Goal: Task Accomplishment & Management: Complete application form

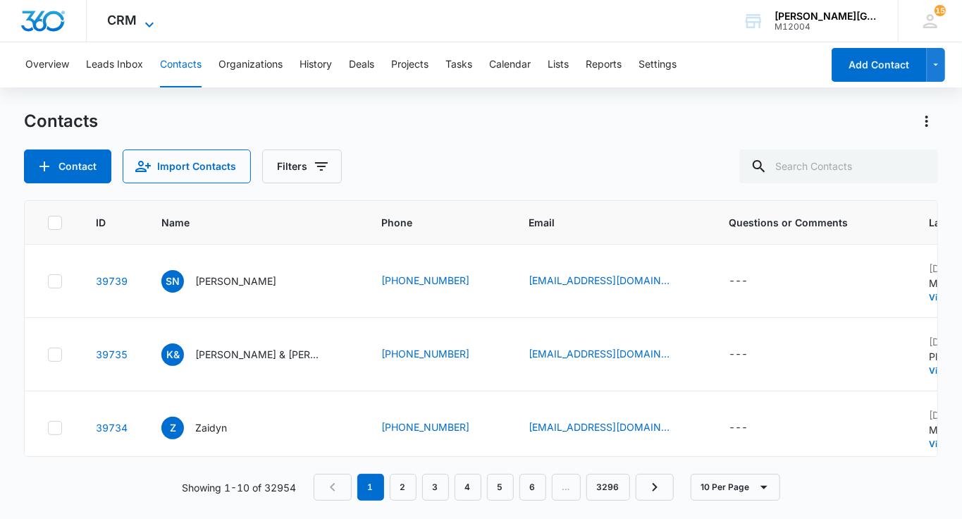
click at [147, 27] on icon at bounding box center [149, 24] width 17 height 17
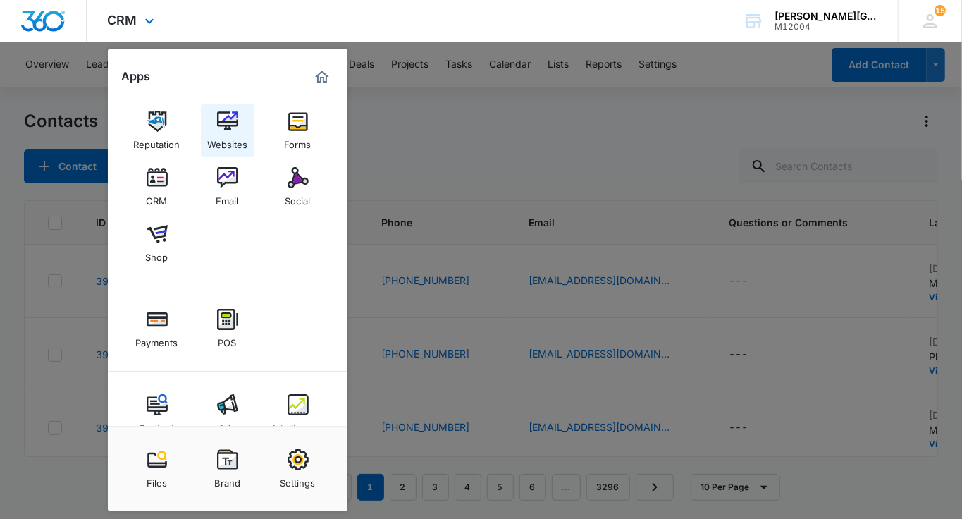
click at [227, 130] on img at bounding box center [227, 121] width 21 height 21
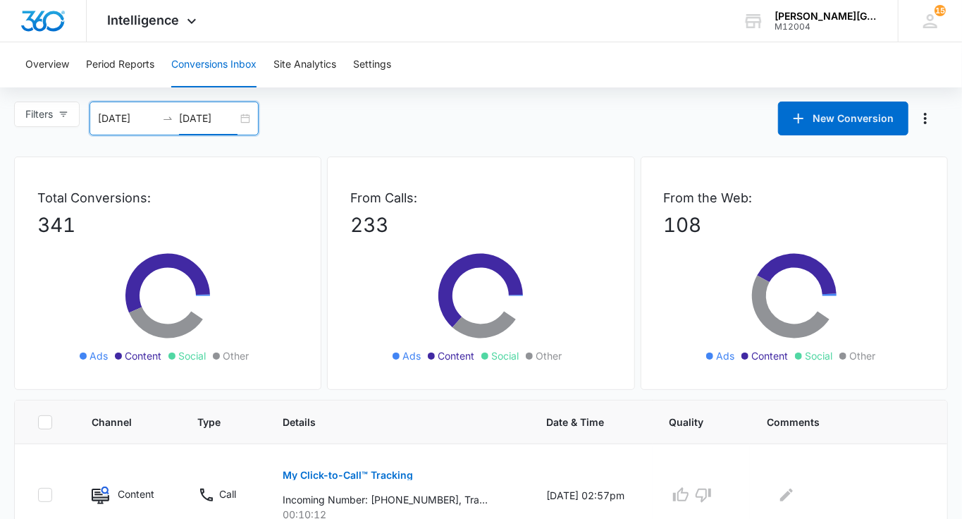
click at [228, 115] on input "[DATE]" at bounding box center [208, 119] width 59 height 16
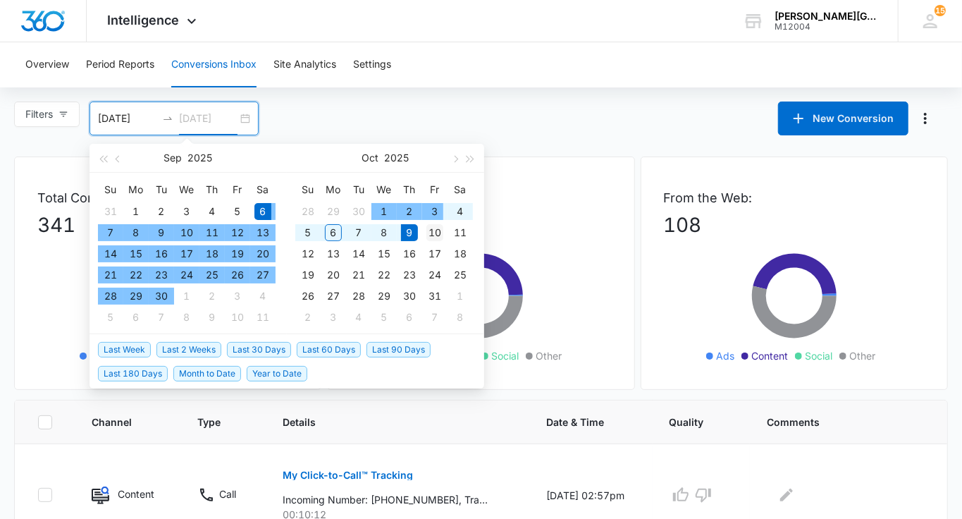
type input "[DATE]"
click at [431, 230] on div "10" at bounding box center [435, 232] width 17 height 17
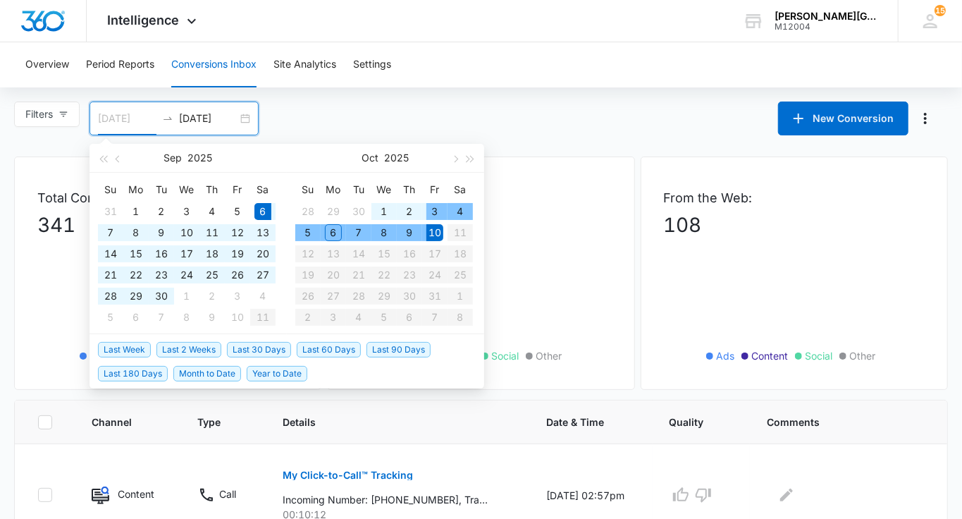
type input "[DATE]"
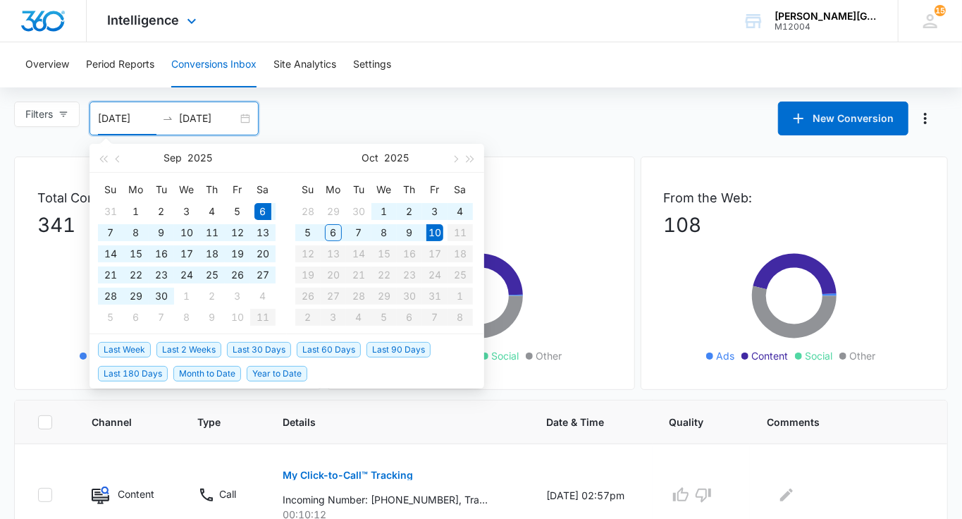
click at [171, 4] on div "Intelligence Apps Reputation Websites Forms CRM Email Social Shop Payments POS …" at bounding box center [154, 21] width 135 height 42
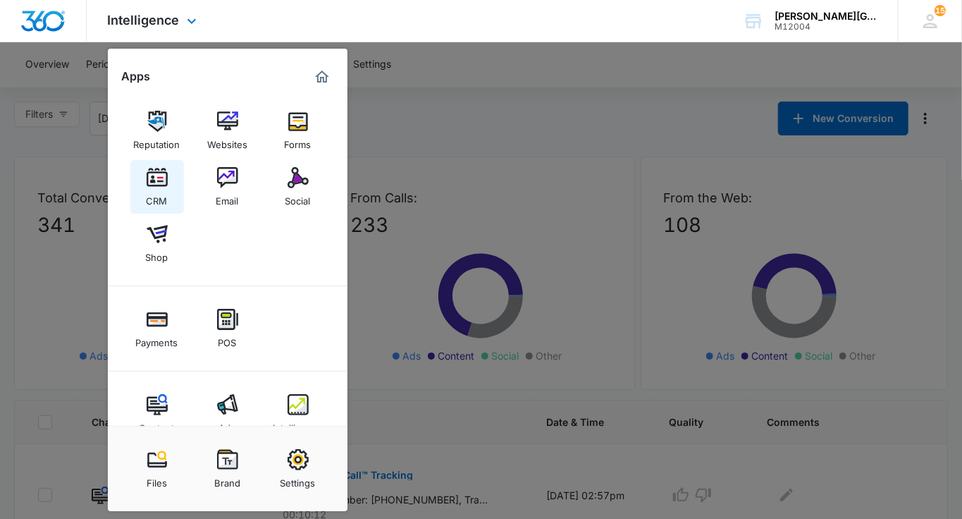
click at [155, 185] on img at bounding box center [157, 177] width 21 height 21
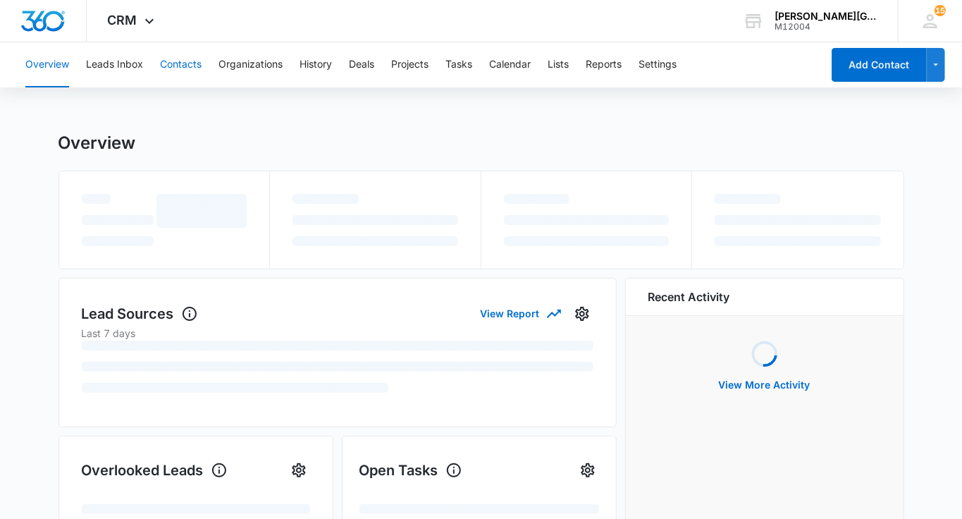
click at [195, 63] on button "Contacts" at bounding box center [181, 64] width 42 height 45
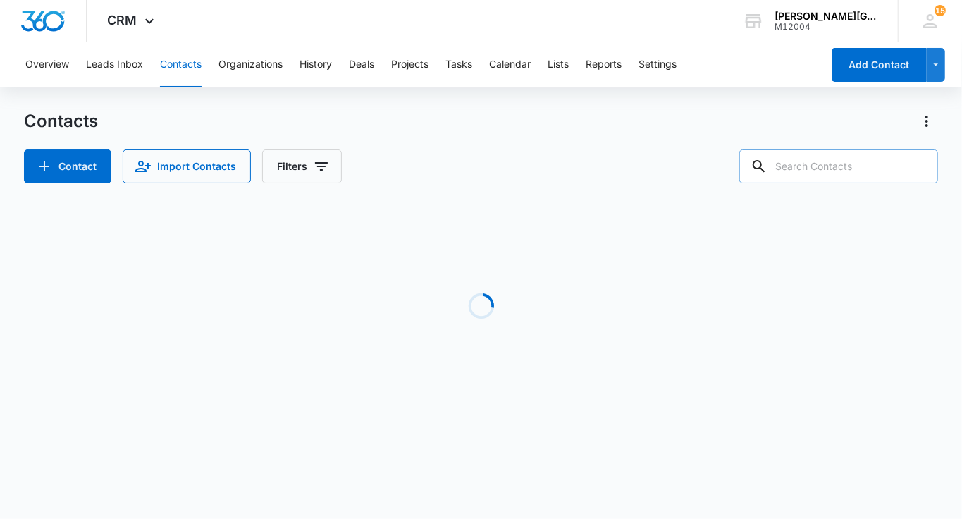
click at [852, 160] on input "text" at bounding box center [839, 166] width 199 height 34
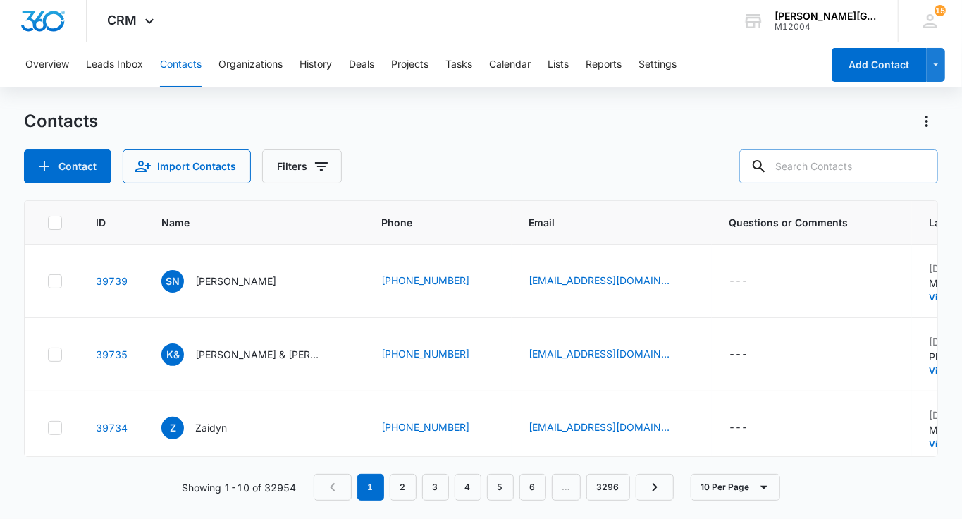
paste input "[EMAIL_ADDRESS][DOMAIN_NAME]"
type input "[EMAIL_ADDRESS][DOMAIN_NAME]"
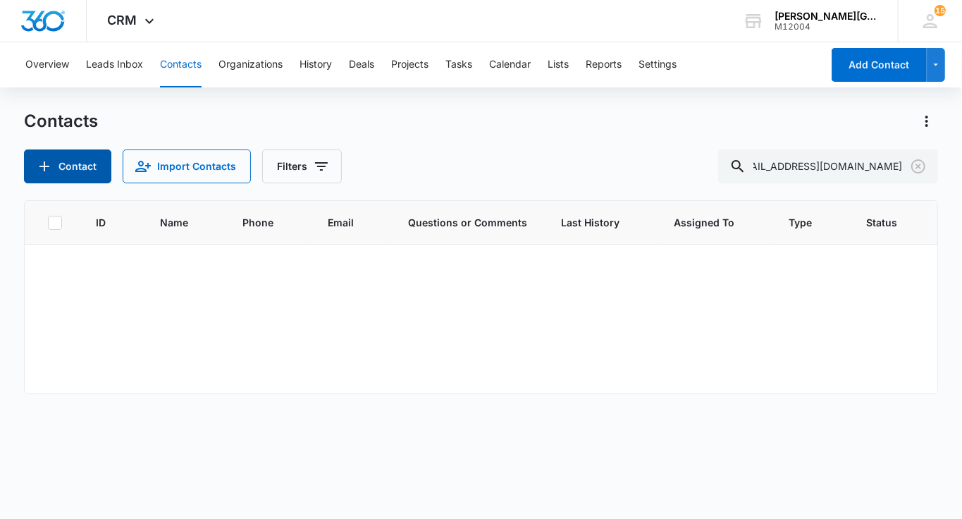
click at [94, 161] on button "Contact" at bounding box center [67, 166] width 87 height 34
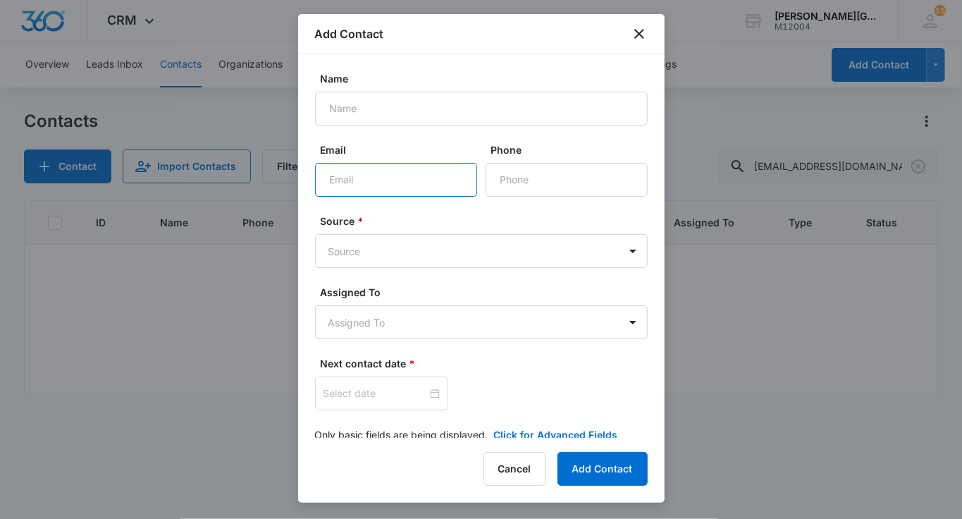
click at [409, 176] on input "Email" at bounding box center [396, 180] width 162 height 34
paste input "[EMAIL_ADDRESS][DOMAIN_NAME]"
type input "[EMAIL_ADDRESS][DOMAIN_NAME]"
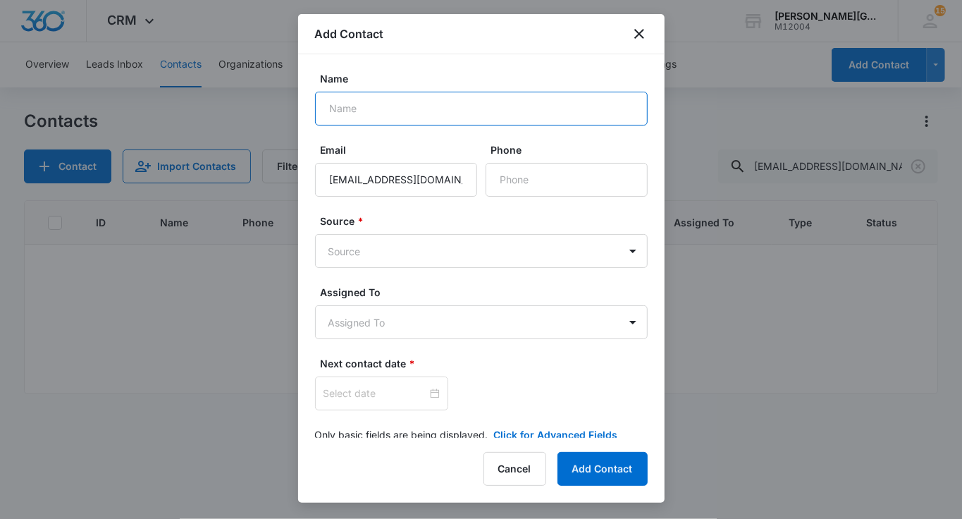
click at [355, 106] on input "Name" at bounding box center [481, 109] width 333 height 34
paste input "Efe Gungor"
type input "Efe Gungor"
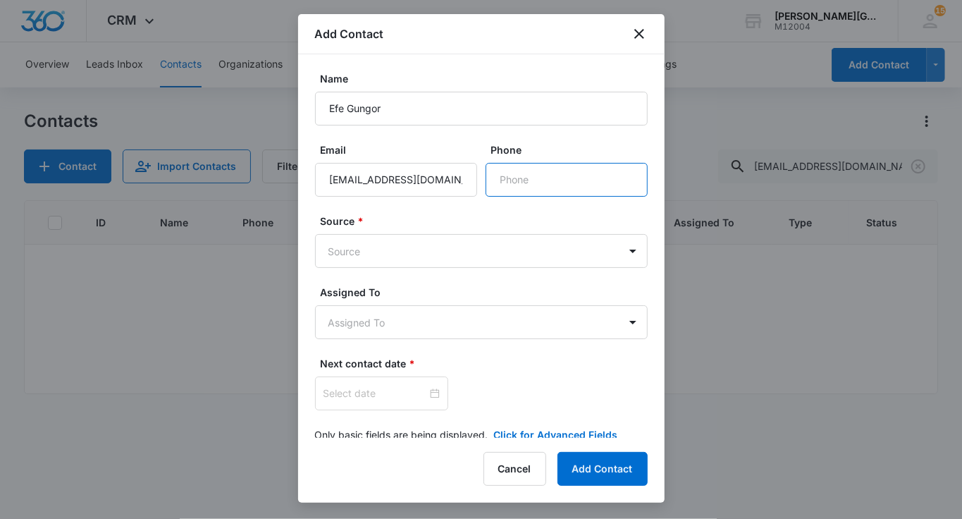
click at [522, 183] on input "Phone" at bounding box center [567, 180] width 162 height 34
paste input "[PHONE_NUMBER]"
type input "[PHONE_NUMBER]"
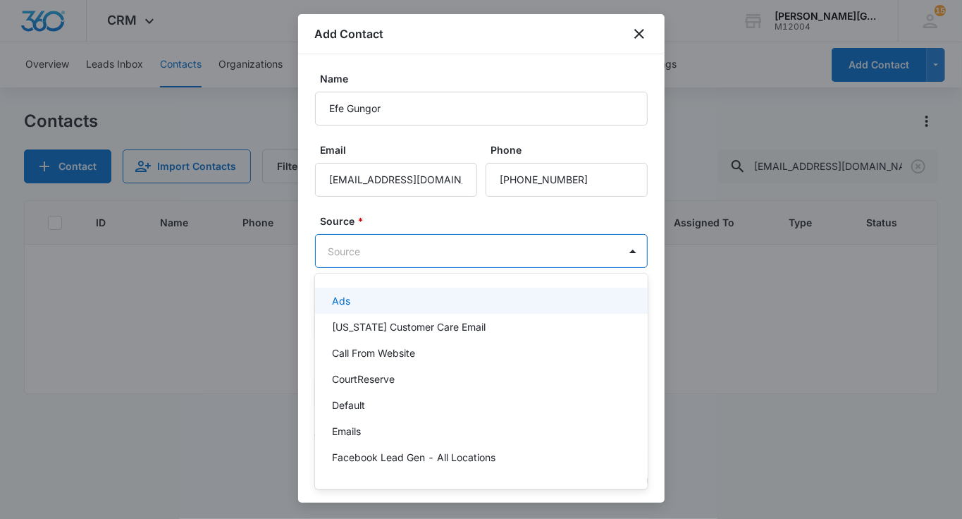
click at [425, 248] on body "CRM Apps Reputation Websites Forms CRM Email Social Shop Payments POS Content A…" at bounding box center [481, 259] width 962 height 519
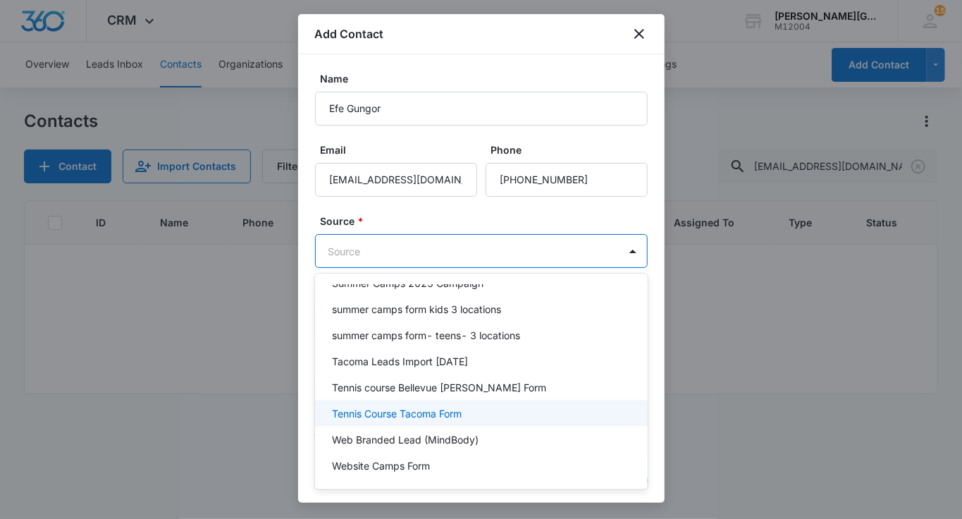
scroll to position [1157, 0]
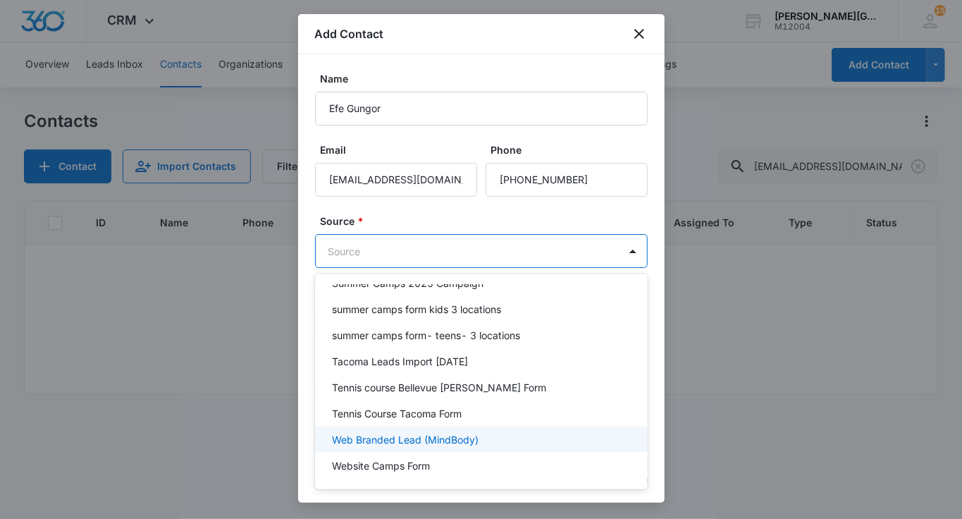
click at [414, 432] on p "Web Branded Lead (MindBody)" at bounding box center [405, 439] width 147 height 15
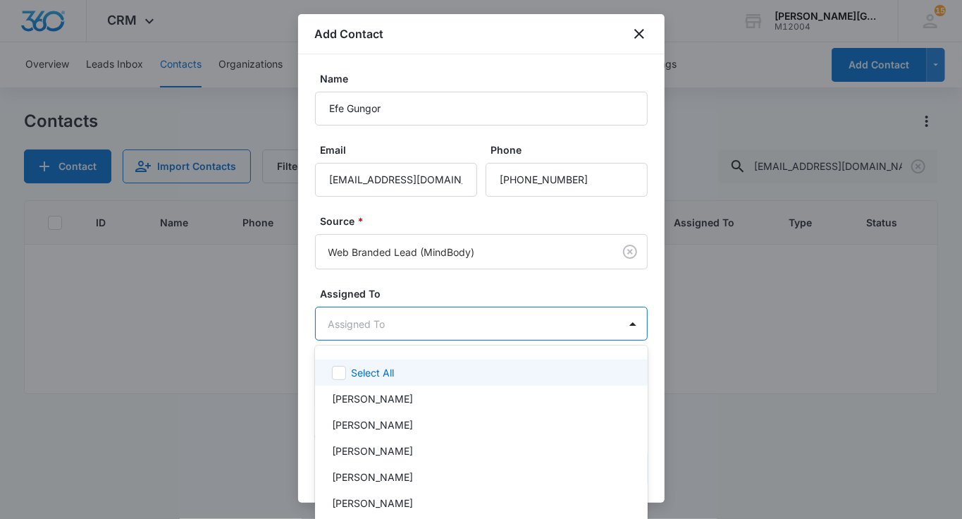
click at [396, 319] on body "CRM Apps Reputation Websites Forms CRM Email Social Shop Payments POS Content A…" at bounding box center [481, 259] width 962 height 519
type input "[PERSON_NAME]"
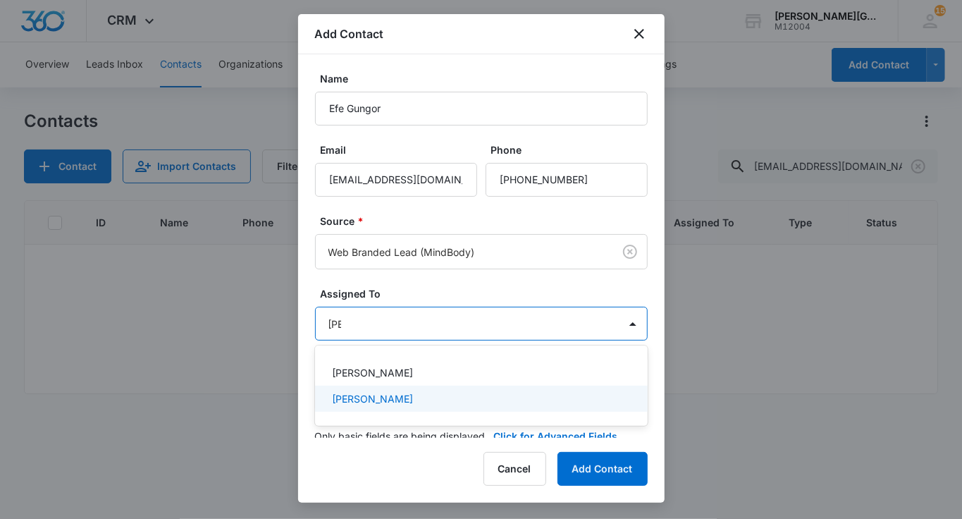
click at [374, 398] on p "[PERSON_NAME]" at bounding box center [372, 398] width 81 height 15
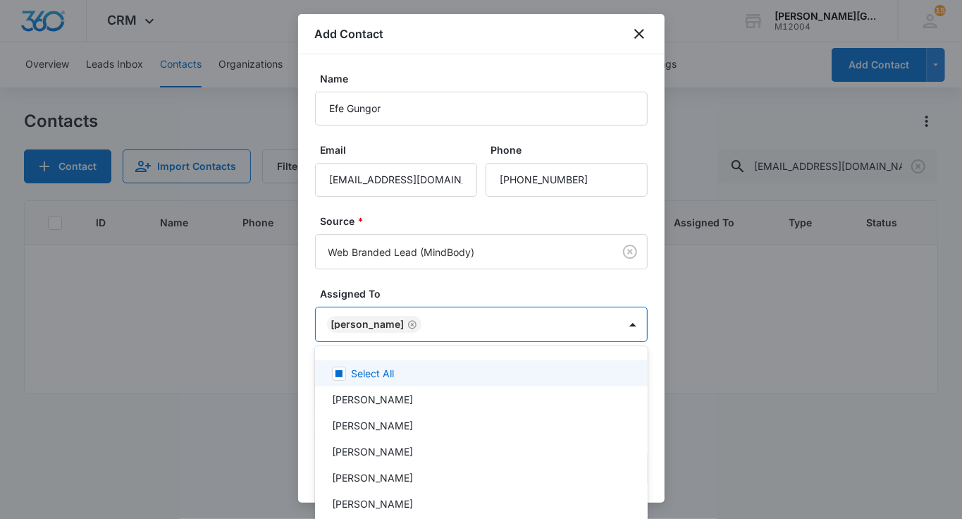
click at [405, 245] on div at bounding box center [481, 259] width 962 height 519
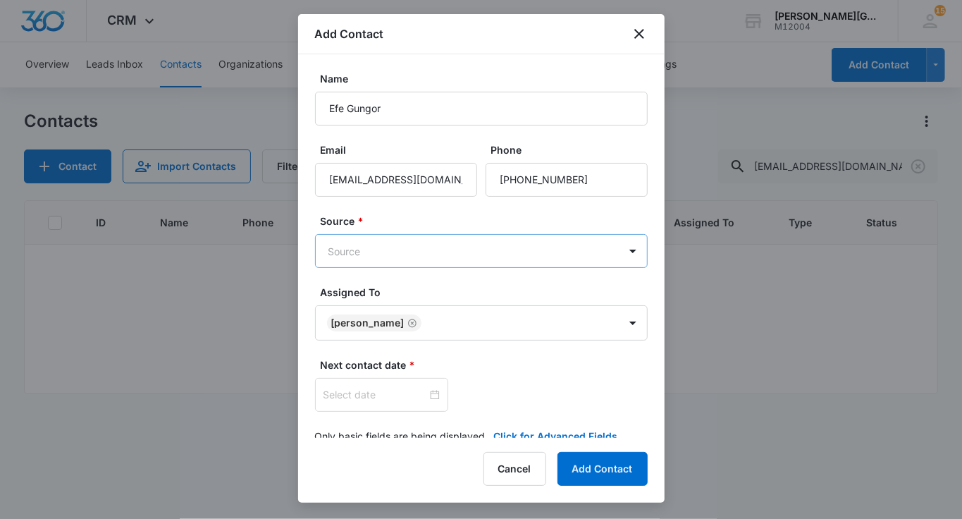
click at [407, 254] on body "CRM Apps Reputation Websites Forms CRM Email Social Shop Payments POS Content A…" at bounding box center [481, 259] width 962 height 519
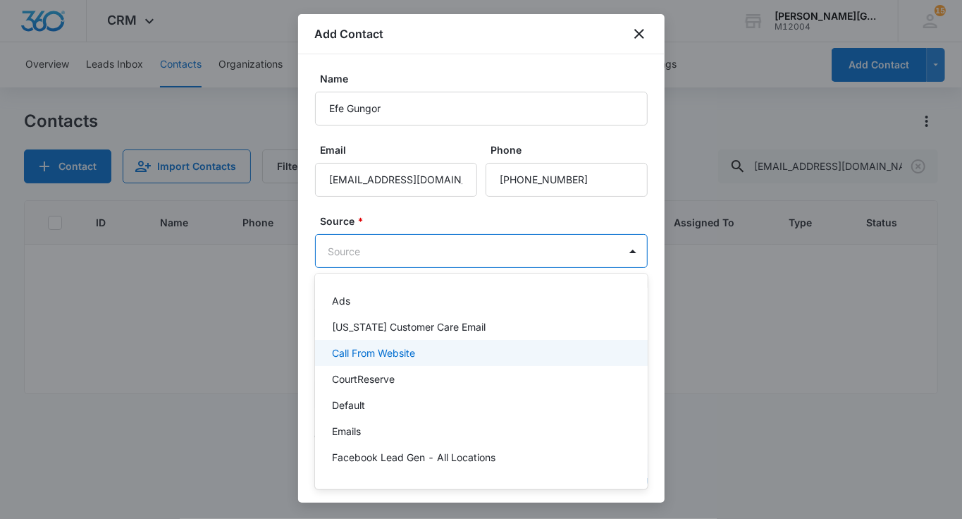
click at [375, 350] on p "Call From Website" at bounding box center [373, 352] width 83 height 15
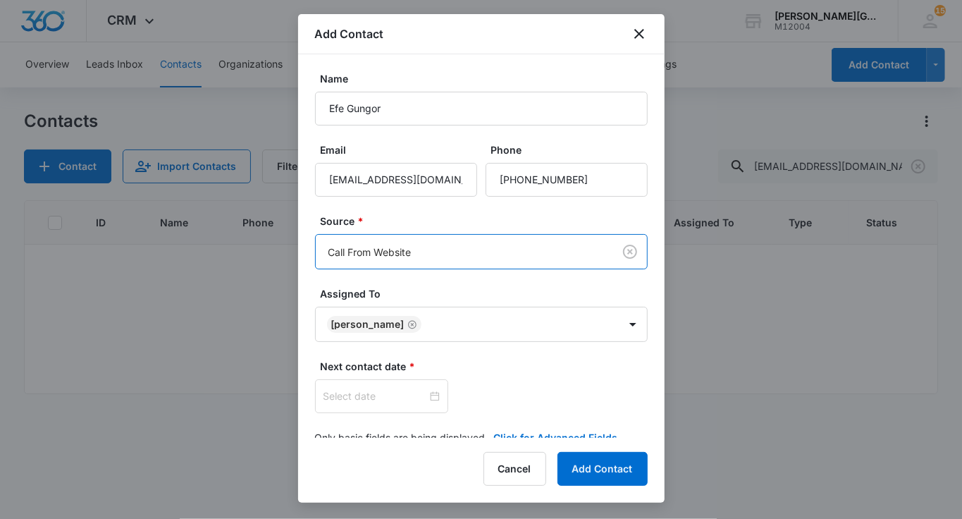
click at [439, 229] on div "Source * option Call From Website, selected. Call From Website" at bounding box center [481, 242] width 333 height 56
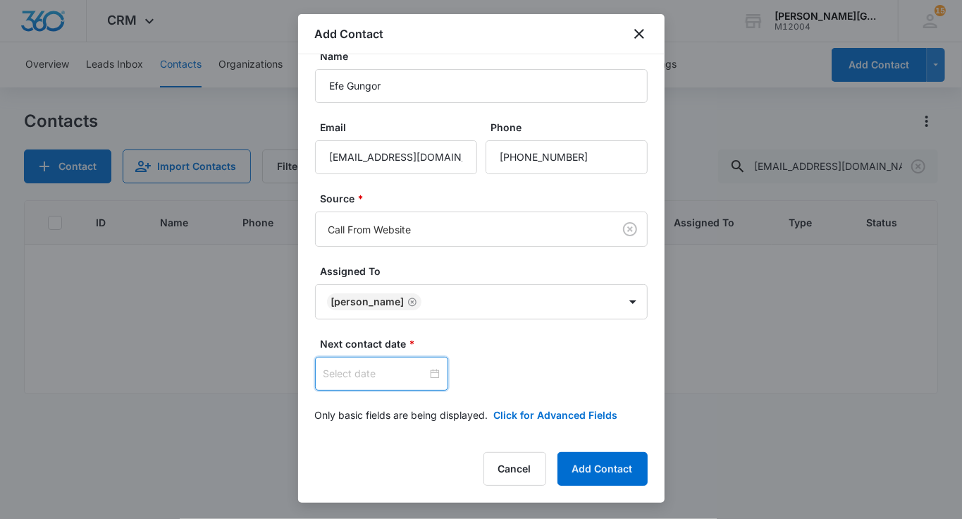
click at [362, 367] on input at bounding box center [376, 374] width 104 height 16
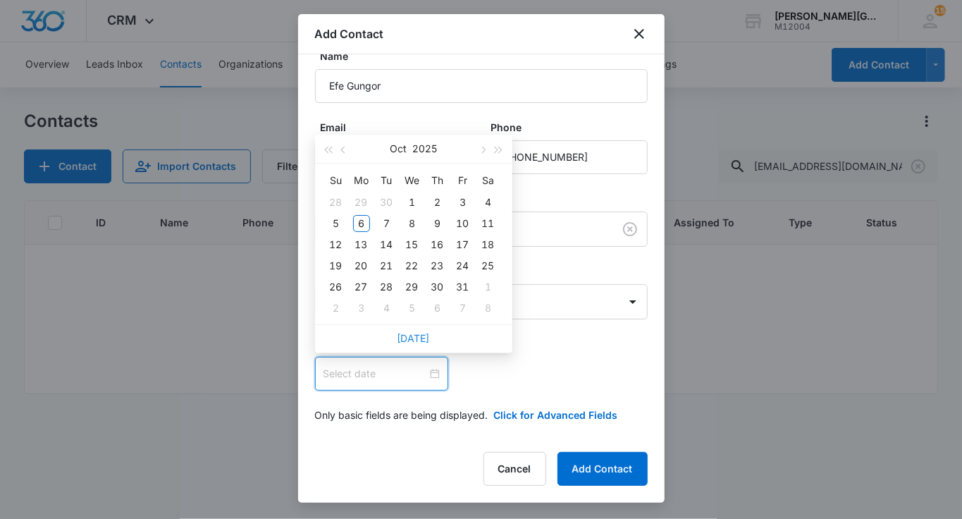
click at [405, 335] on link "[DATE]" at bounding box center [414, 338] width 32 height 12
type input "[DATE]"
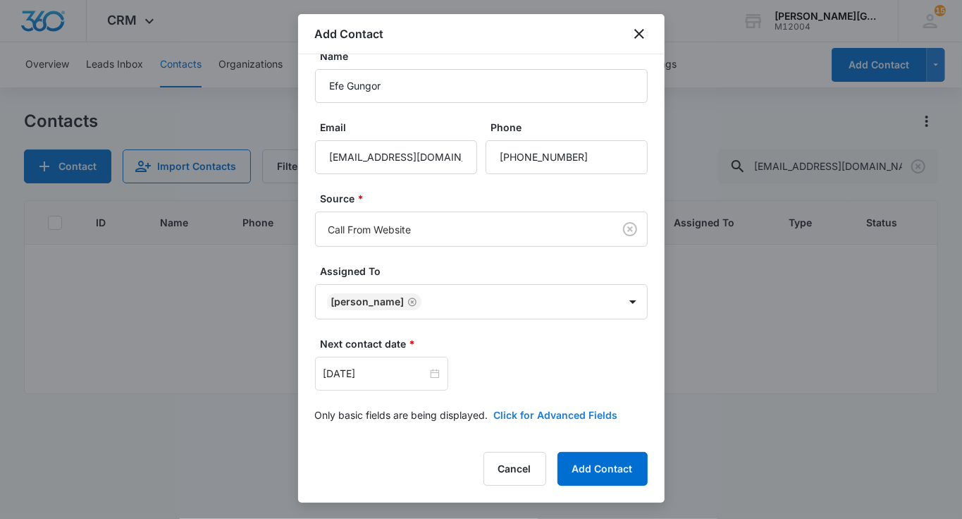
click at [525, 418] on button "Click for Advanced Fields" at bounding box center [556, 415] width 124 height 15
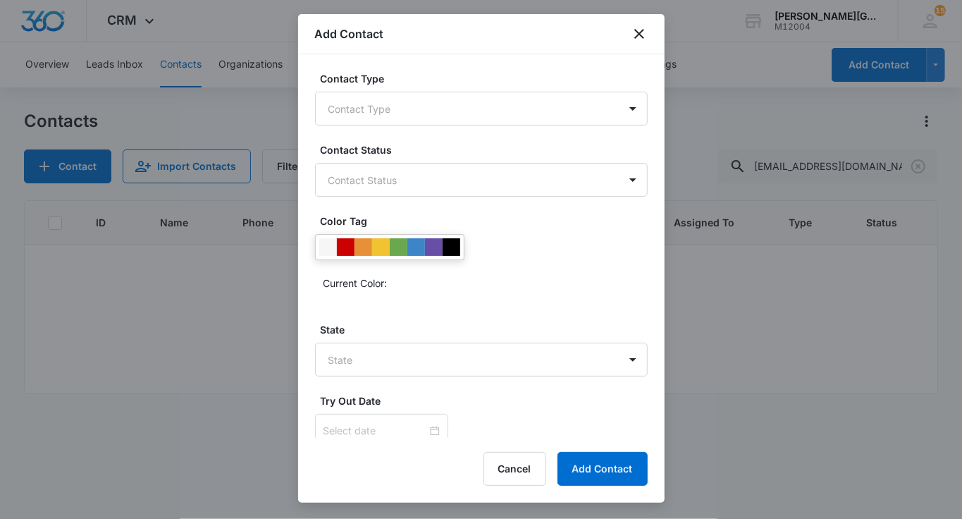
scroll to position [389, 0]
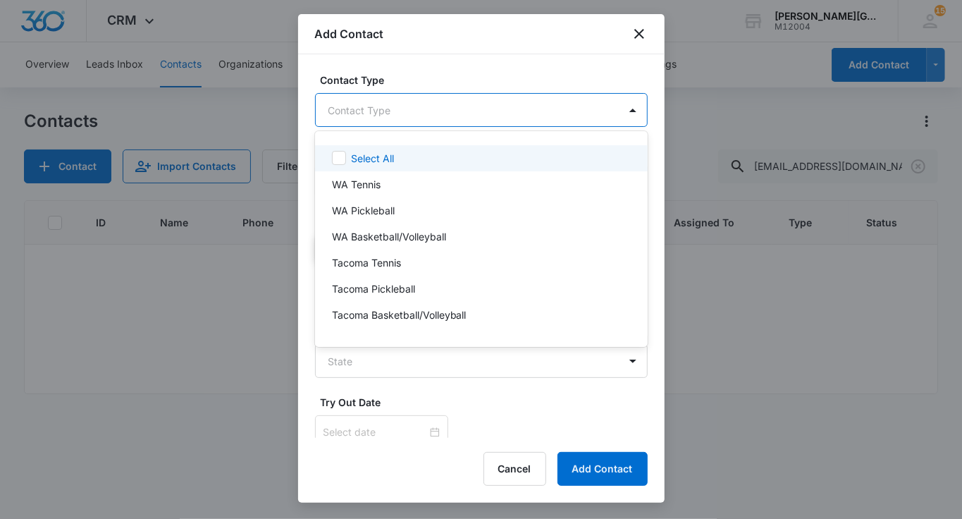
click at [403, 101] on body "CRM Apps Reputation Websites Forms CRM Email Social Shop Payments POS Content A…" at bounding box center [481, 259] width 962 height 519
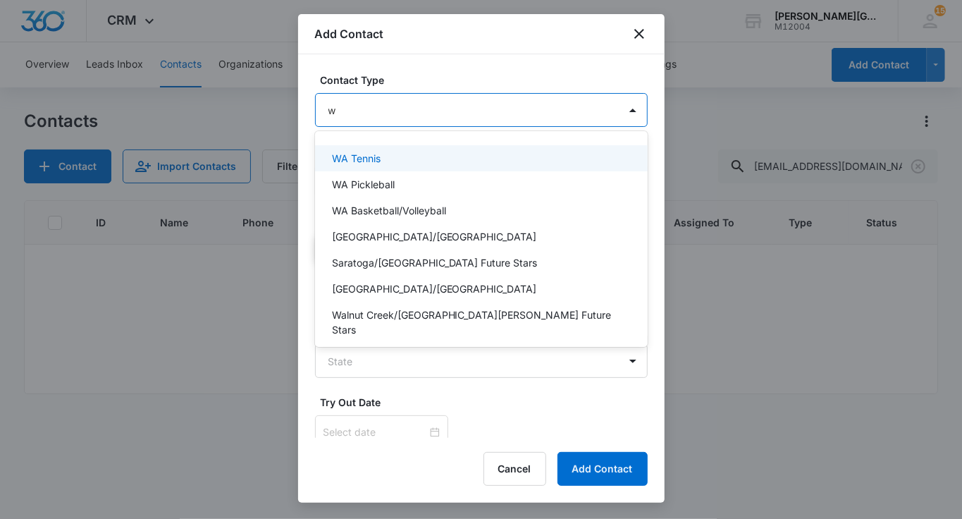
type input "wa"
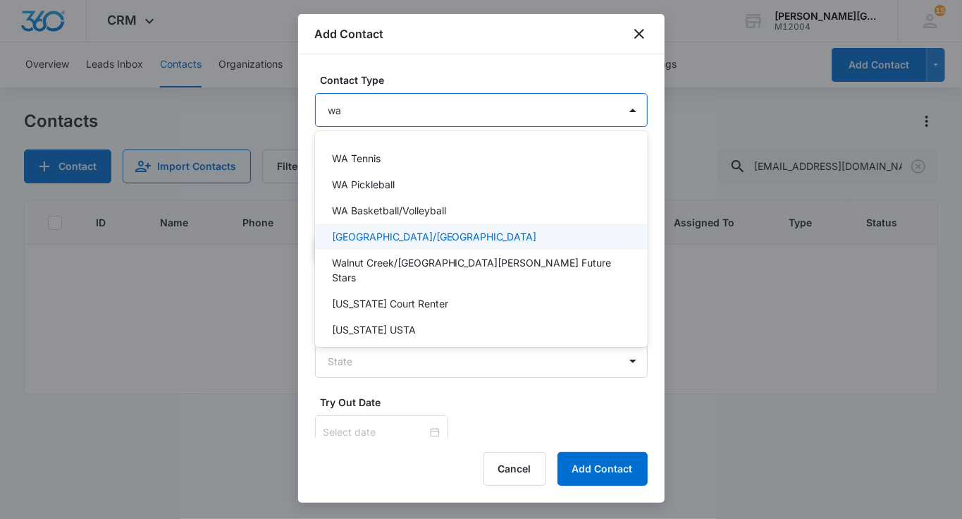
click at [411, 237] on p "[GEOGRAPHIC_DATA]/[GEOGRAPHIC_DATA]" at bounding box center [434, 236] width 205 height 15
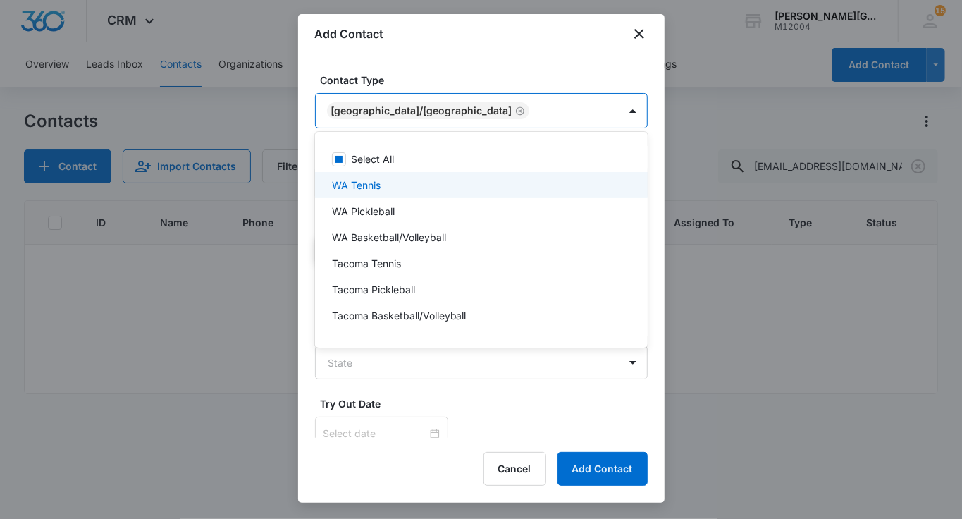
click at [448, 78] on div at bounding box center [481, 259] width 962 height 519
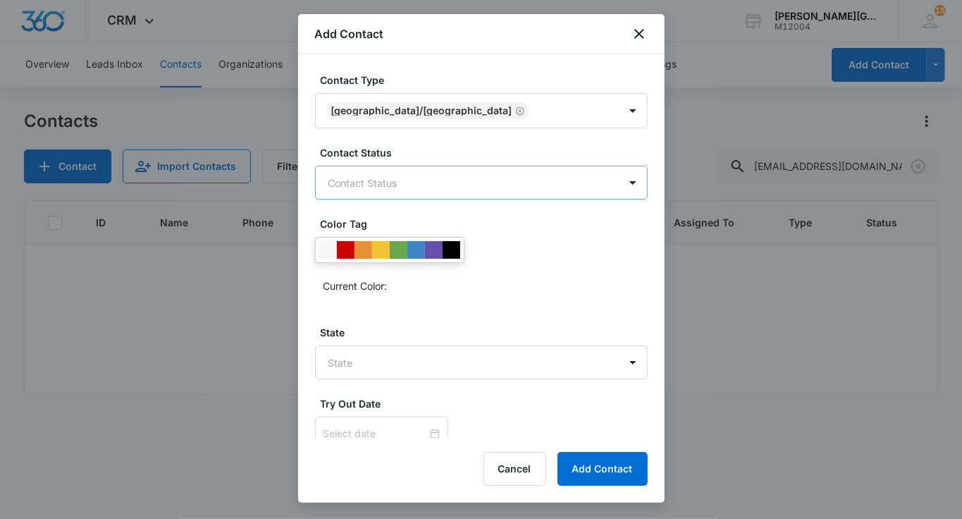
click at [397, 180] on body "CRM Apps Reputation Websites Forms CRM Email Social Shop Payments POS Content A…" at bounding box center [481, 259] width 962 height 519
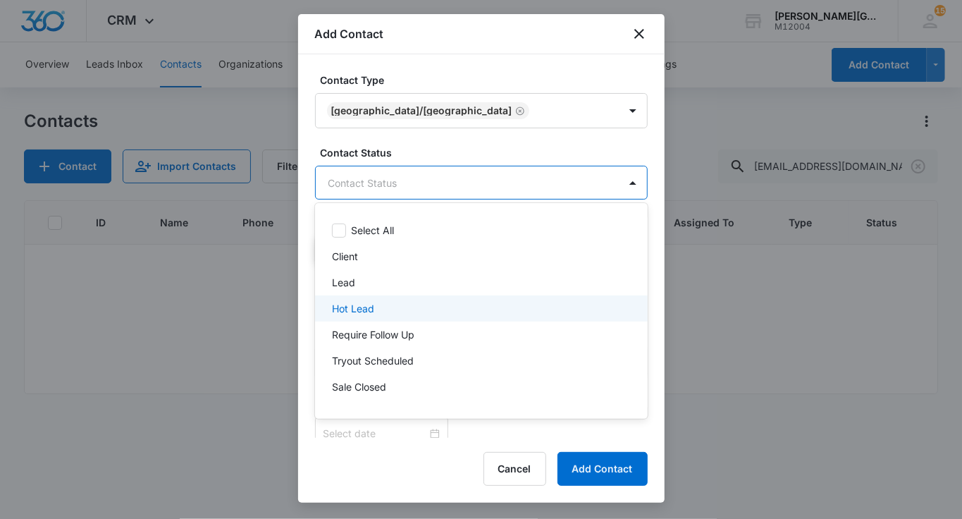
click at [355, 300] on div "Hot Lead" at bounding box center [481, 308] width 333 height 26
drag, startPoint x: 359, startPoint y: 306, endPoint x: 369, endPoint y: 287, distance: 21.4
click at [359, 306] on p "Hot Lead" at bounding box center [353, 310] width 42 height 15
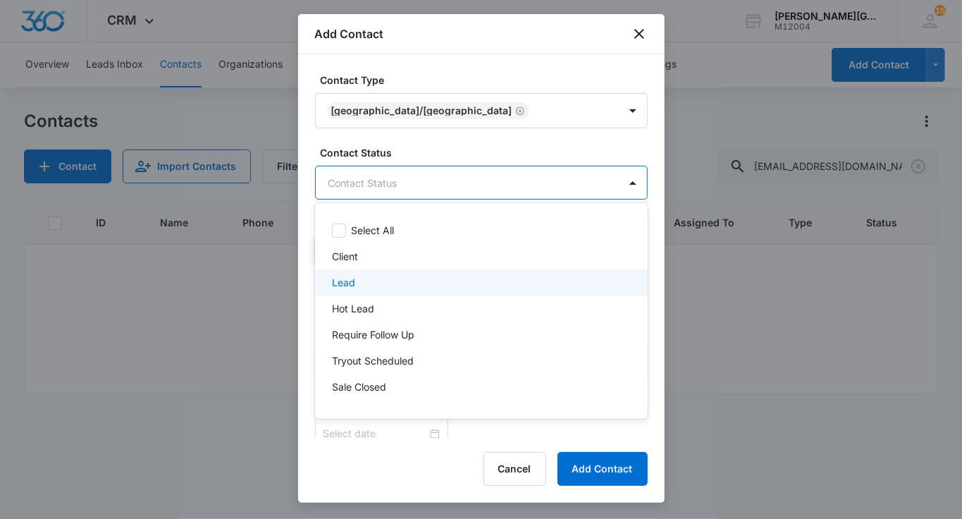
click at [372, 279] on div "Lead" at bounding box center [480, 282] width 296 height 15
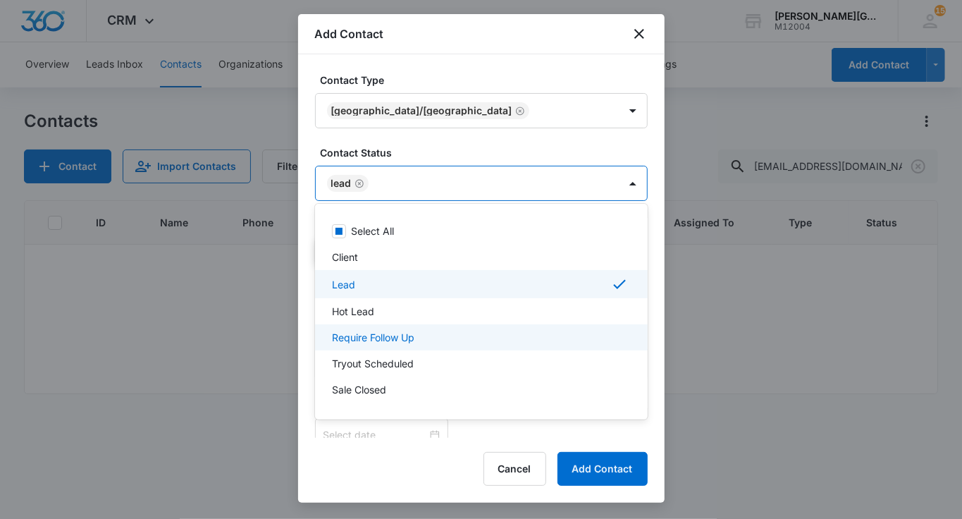
click at [384, 345] on div "Require Follow Up" at bounding box center [481, 337] width 333 height 26
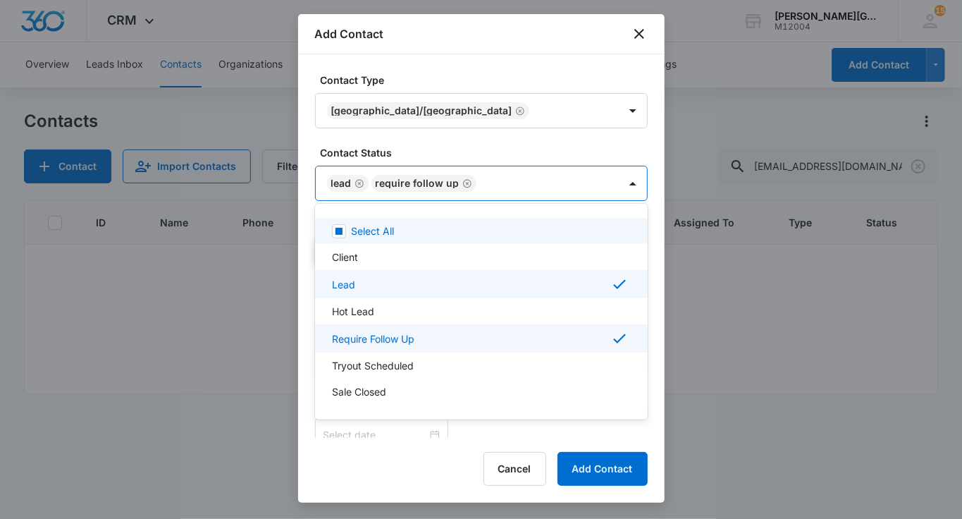
click at [439, 148] on div at bounding box center [481, 259] width 962 height 519
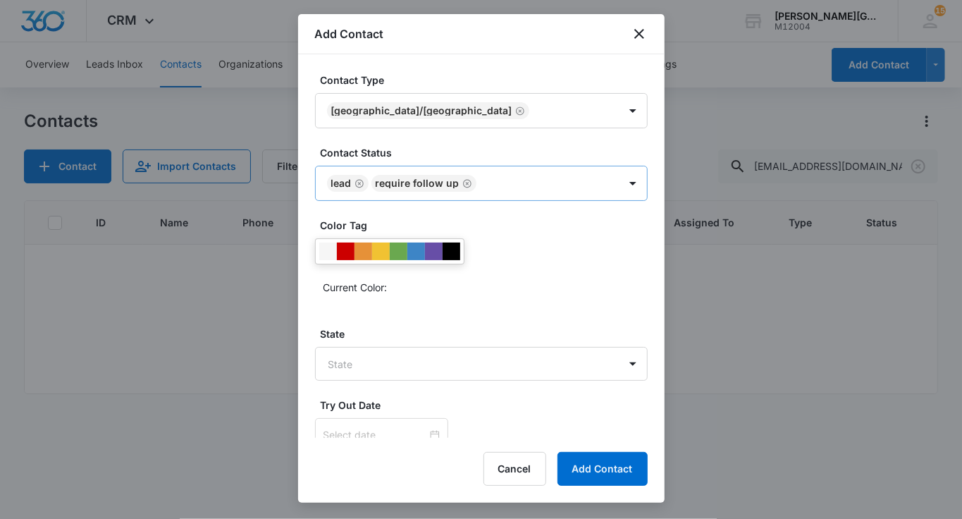
drag, startPoint x: 360, startPoint y: 177, endPoint x: 496, endPoint y: 188, distance: 136.5
click at [361, 178] on icon "Remove Lead" at bounding box center [360, 183] width 10 height 11
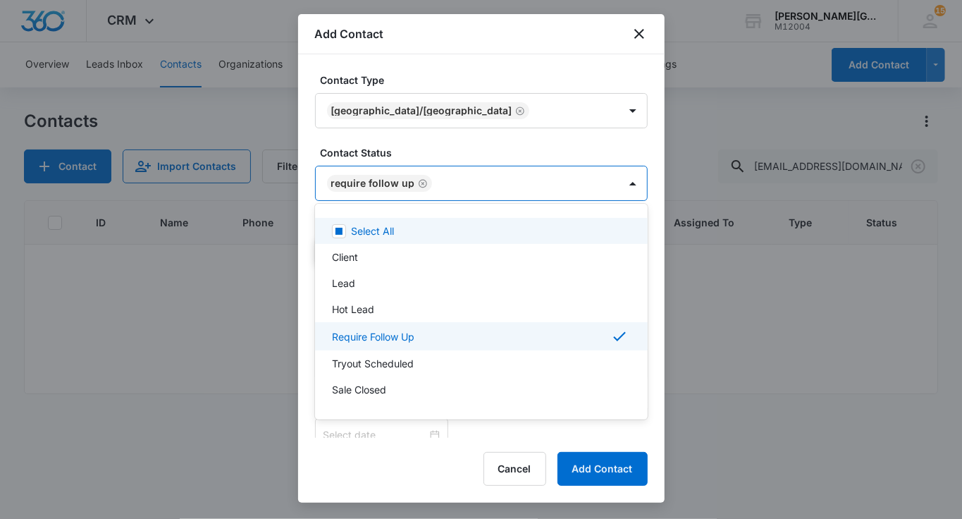
click at [510, 186] on body "CRM Apps Reputation Websites Forms CRM Email Social Shop Payments POS Content A…" at bounding box center [481, 259] width 962 height 519
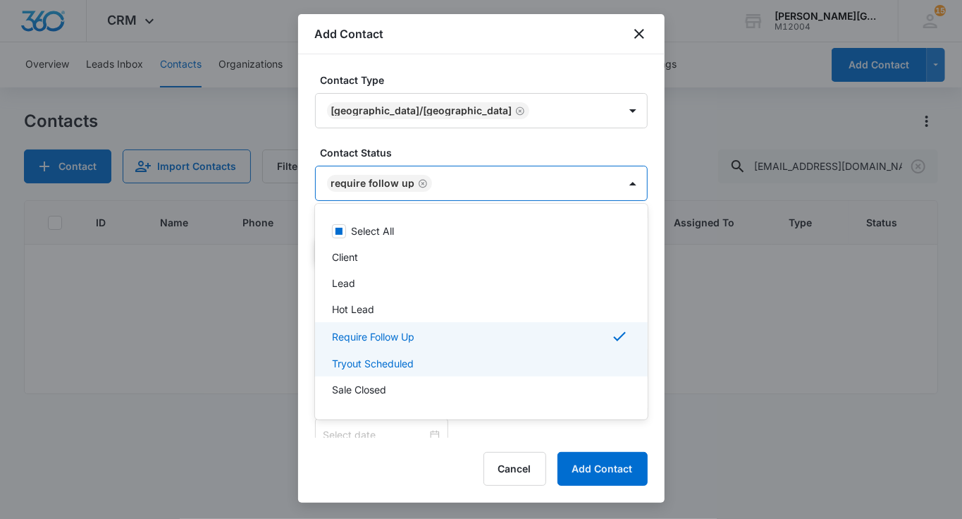
click at [400, 360] on p "Tryout Scheduled" at bounding box center [373, 363] width 82 height 15
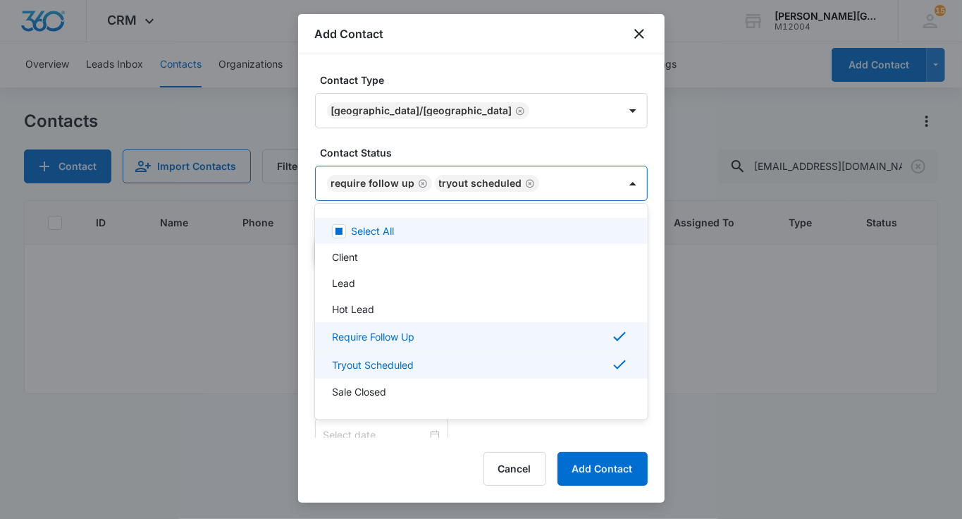
click at [458, 133] on div at bounding box center [481, 259] width 962 height 519
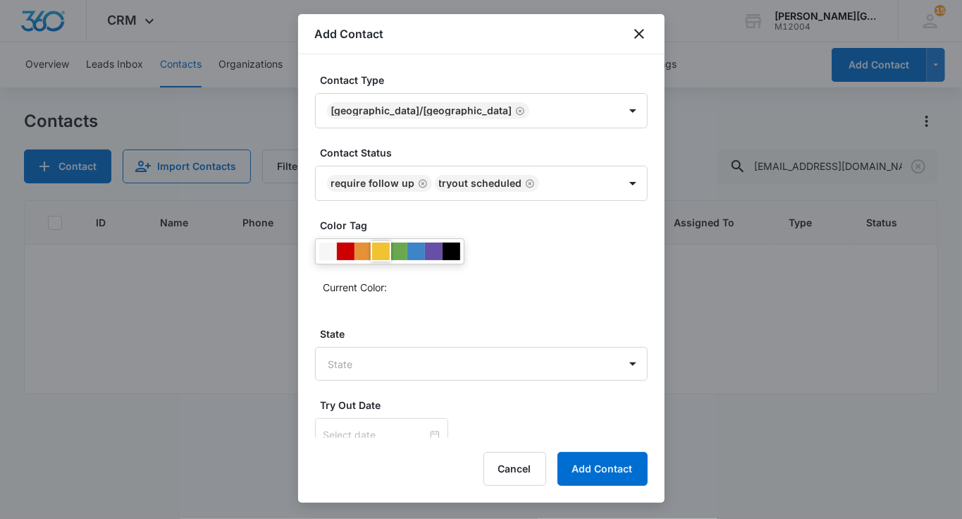
click at [388, 254] on div at bounding box center [381, 252] width 18 height 18
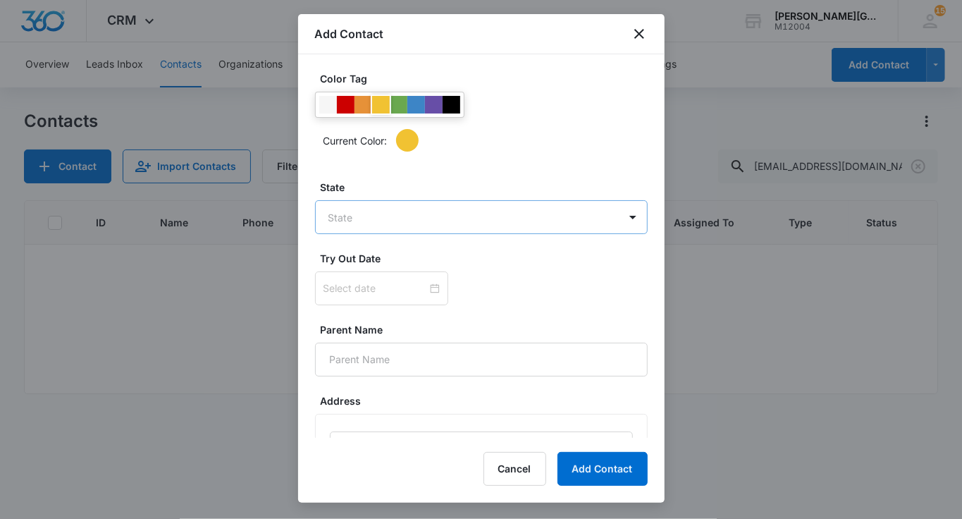
click at [381, 223] on body "CRM Apps Reputation Websites Forms CRM Email Social Shop Payments POS Content A…" at bounding box center [481, 259] width 962 height 519
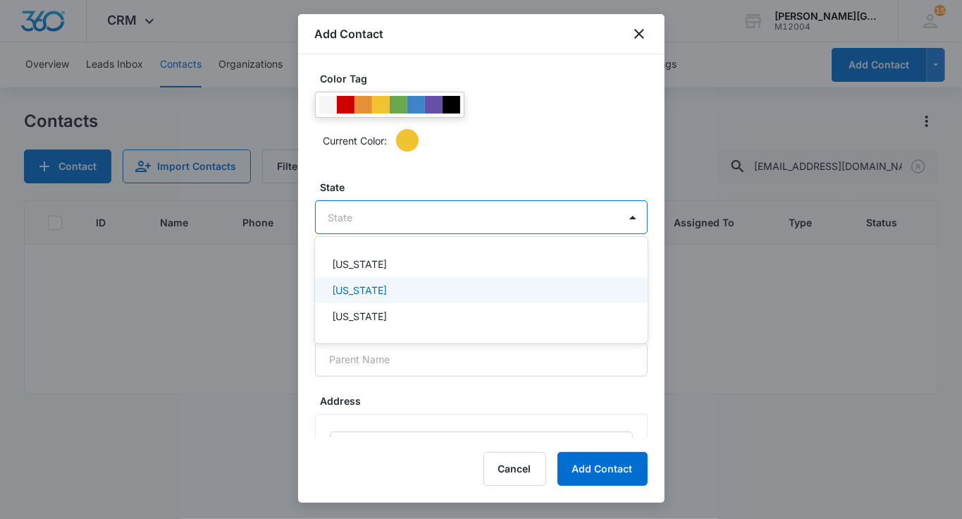
click at [379, 297] on div "[US_STATE]" at bounding box center [480, 290] width 296 height 15
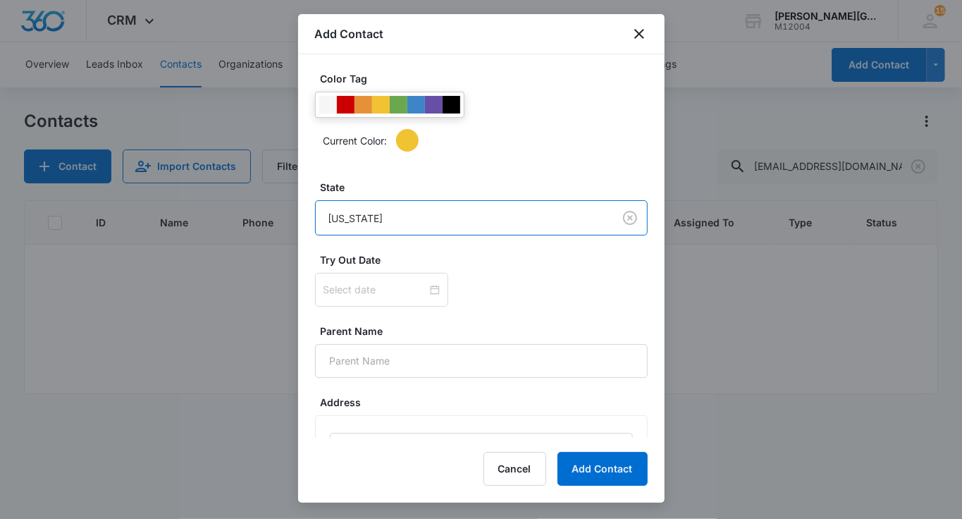
scroll to position [680, 0]
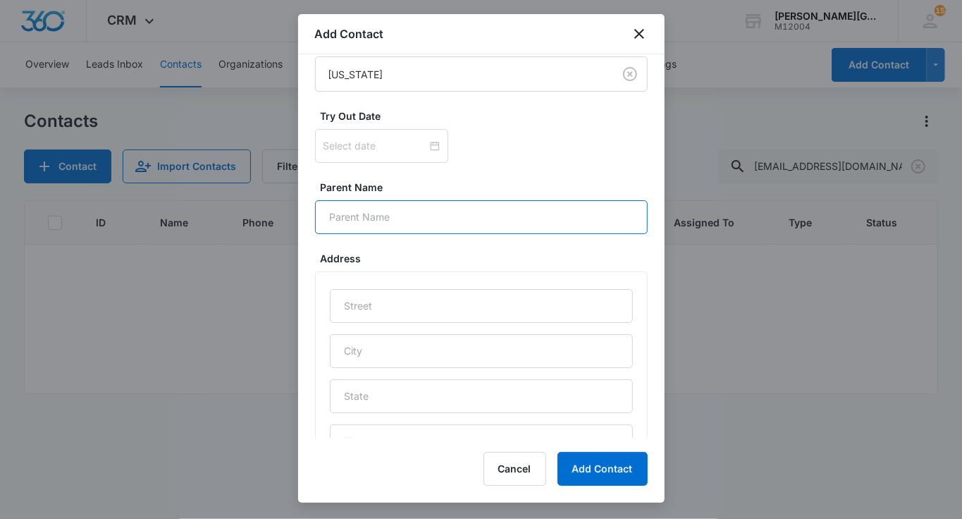
click at [373, 219] on input "Parent Name" at bounding box center [481, 217] width 333 height 34
paste input "gokhan.gungor"
drag, startPoint x: 338, startPoint y: 215, endPoint x: 298, endPoint y: 213, distance: 39.5
click at [298, 213] on div "Name Efe Gungor Email [EMAIL_ADDRESS][DOMAIN_NAME] Phone Source * Call From Web…" at bounding box center [481, 246] width 367 height 384
click at [376, 214] on input "Gokhan.gungor" at bounding box center [481, 217] width 333 height 34
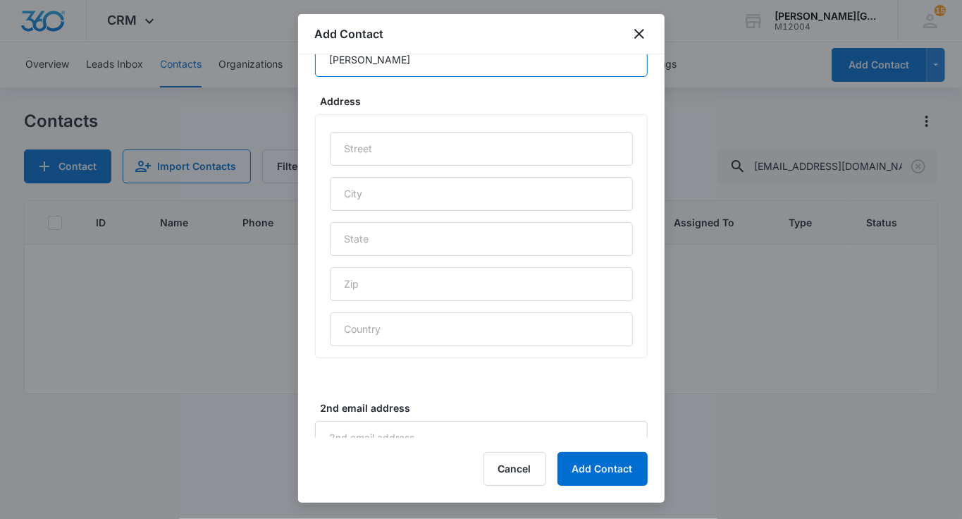
scroll to position [838, 0]
type input "[PERSON_NAME]"
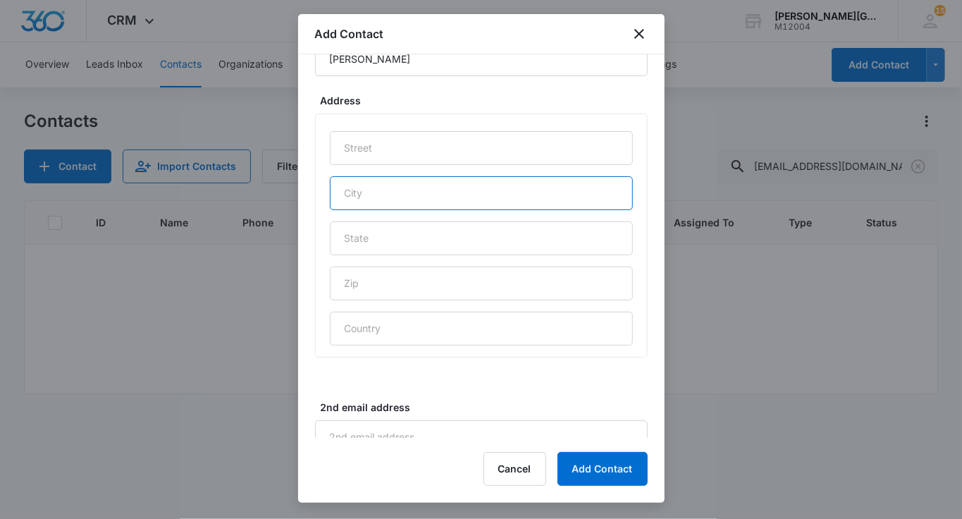
click at [380, 191] on input "text" at bounding box center [481, 193] width 303 height 34
type input "Walnut Creek"
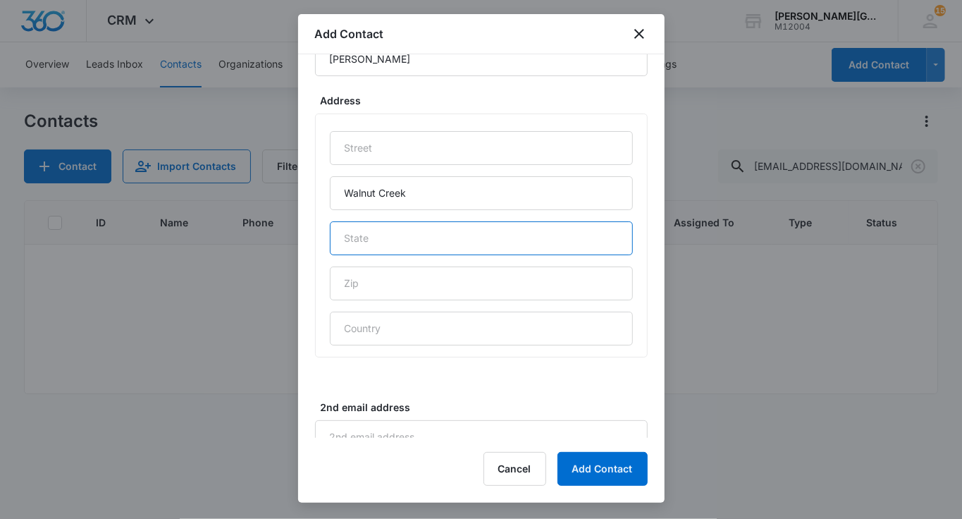
click at [470, 238] on input "text" at bounding box center [481, 238] width 303 height 34
type input "CA"
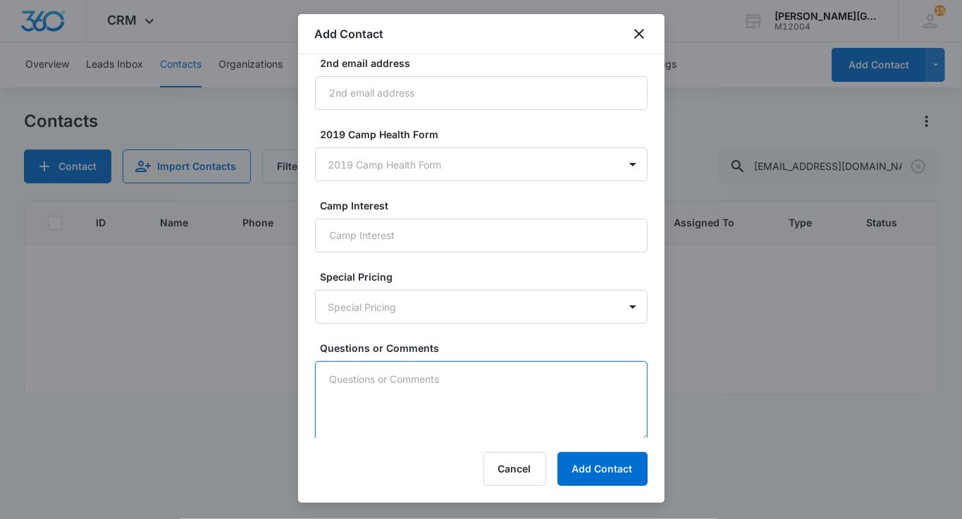
click at [393, 426] on textarea "Questions or Comments" at bounding box center [481, 401] width 333 height 80
click at [396, 372] on textarea "[DEMOGRAPHIC_DATA], wants to start playign tournaments" at bounding box center [481, 401] width 333 height 80
paste textarea "has been playing for 3 years, wants to start playing tournaments."
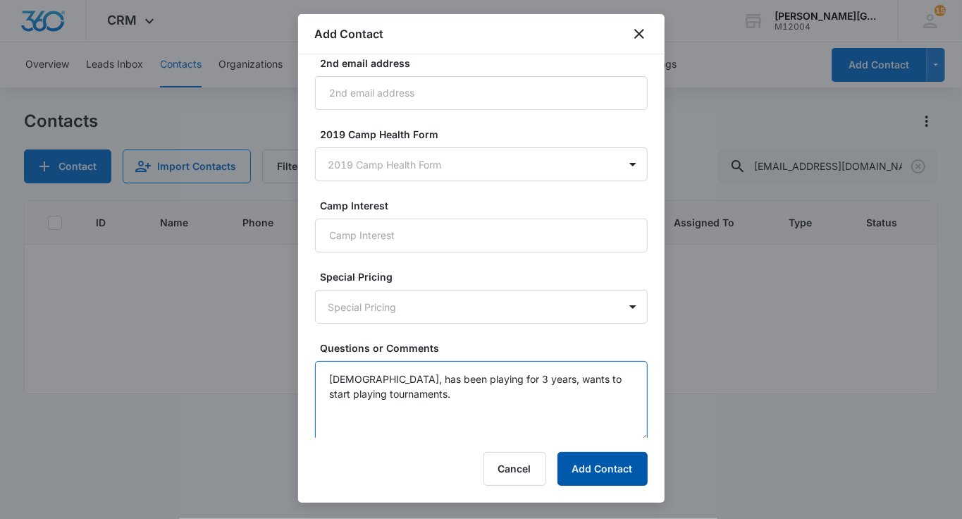
type textarea "[DEMOGRAPHIC_DATA], has been playing for 3 years, wants to start playing tourna…"
click at [595, 463] on button "Add Contact" at bounding box center [603, 469] width 90 height 34
